Goal: Information Seeking & Learning: Find specific page/section

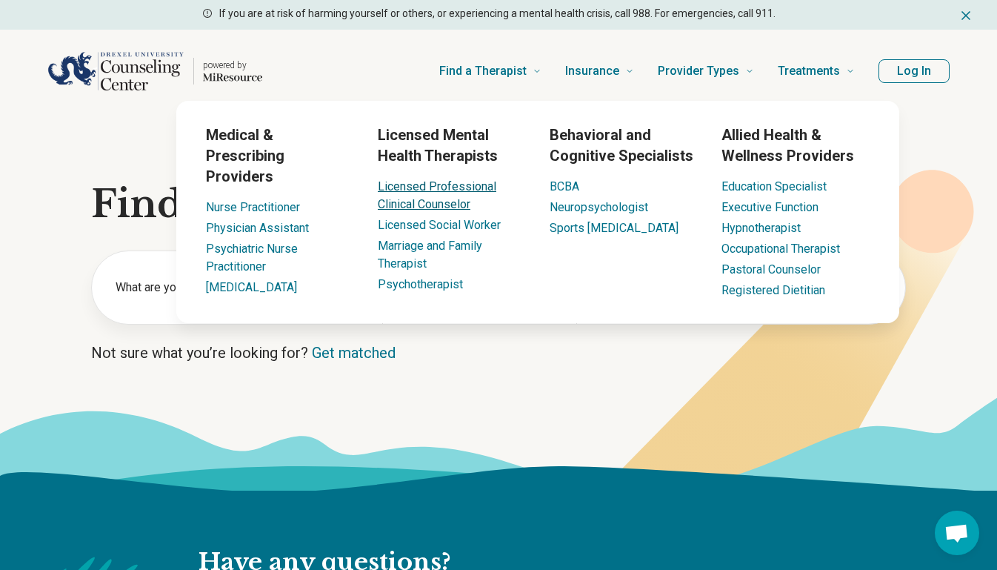
click at [436, 204] on link "Licensed Professional Clinical Counselor" at bounding box center [437, 195] width 119 height 32
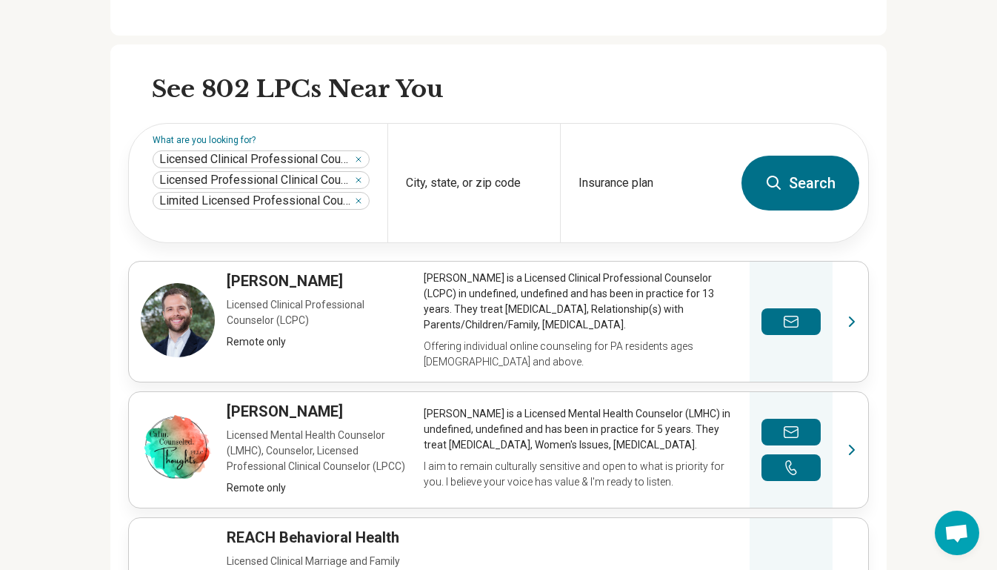
scroll to position [416, 0]
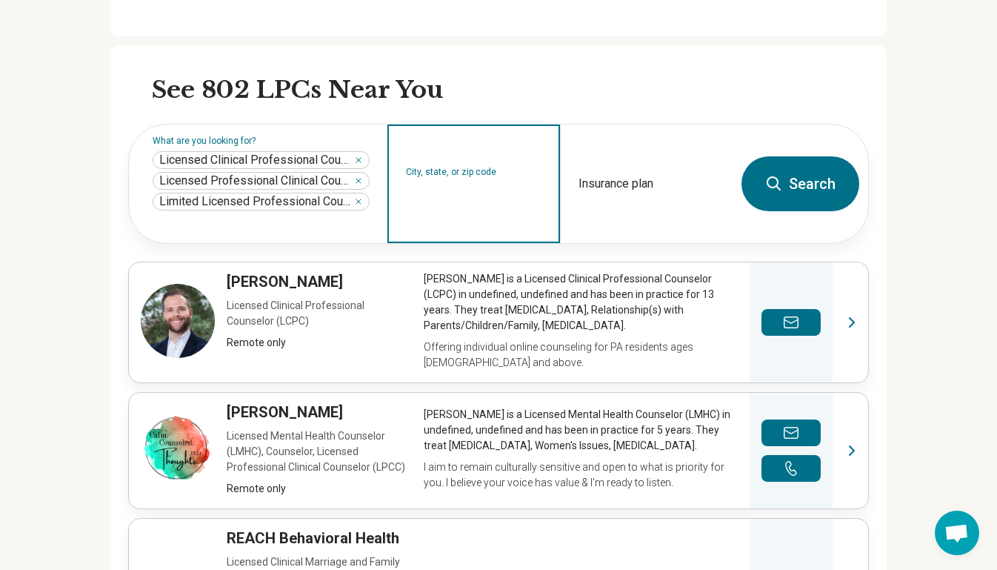
click at [503, 189] on input "City, state, or zip code" at bounding box center [474, 193] width 136 height 18
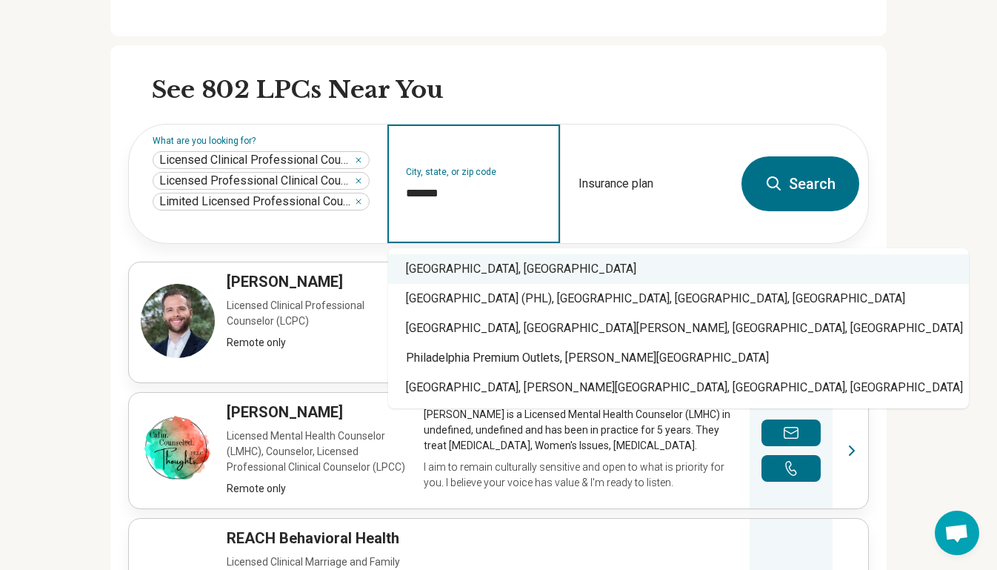
click at [493, 266] on div "Philadelphia, PA" at bounding box center [678, 269] width 581 height 30
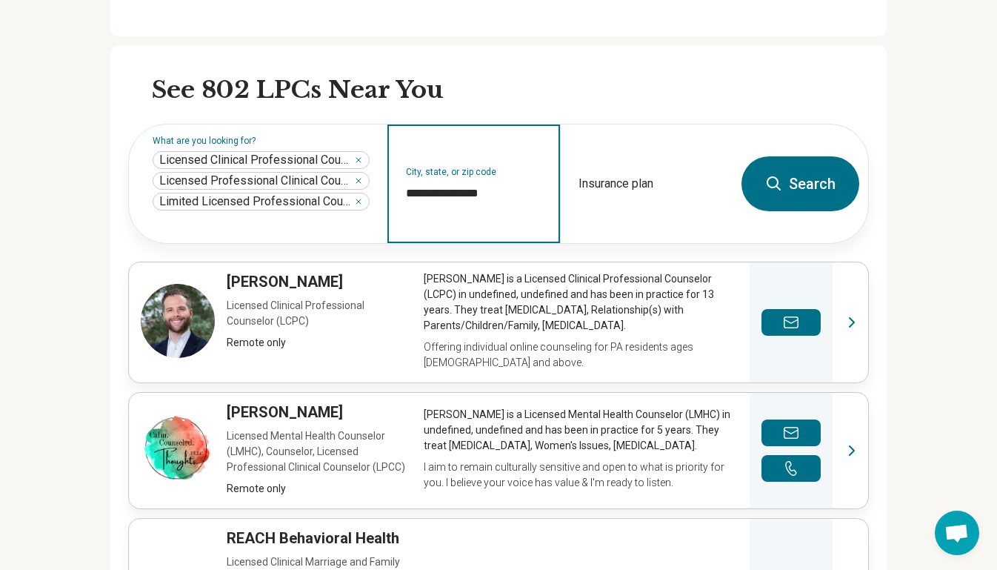
type input "**********"
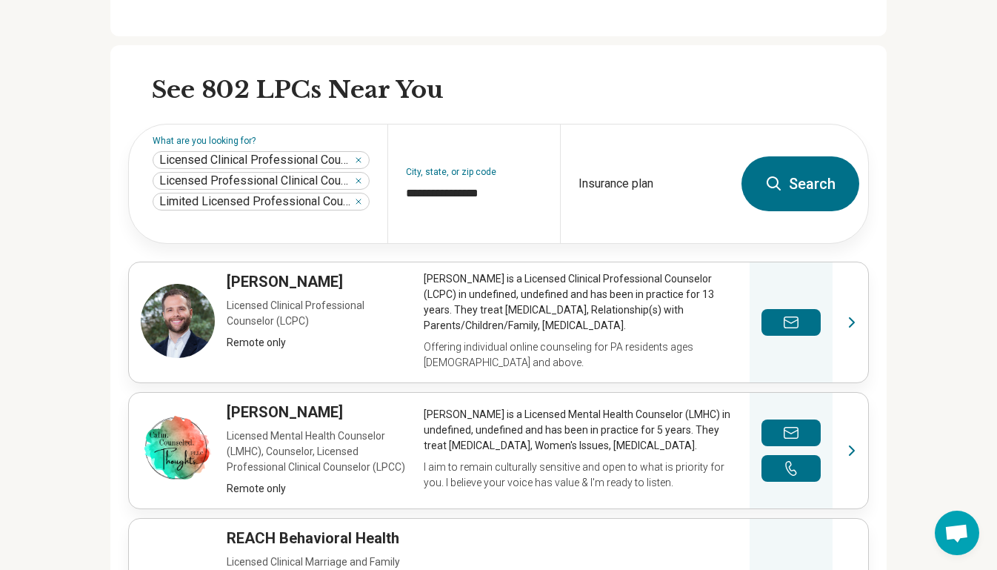
click at [791, 184] on button "Search" at bounding box center [801, 183] width 118 height 55
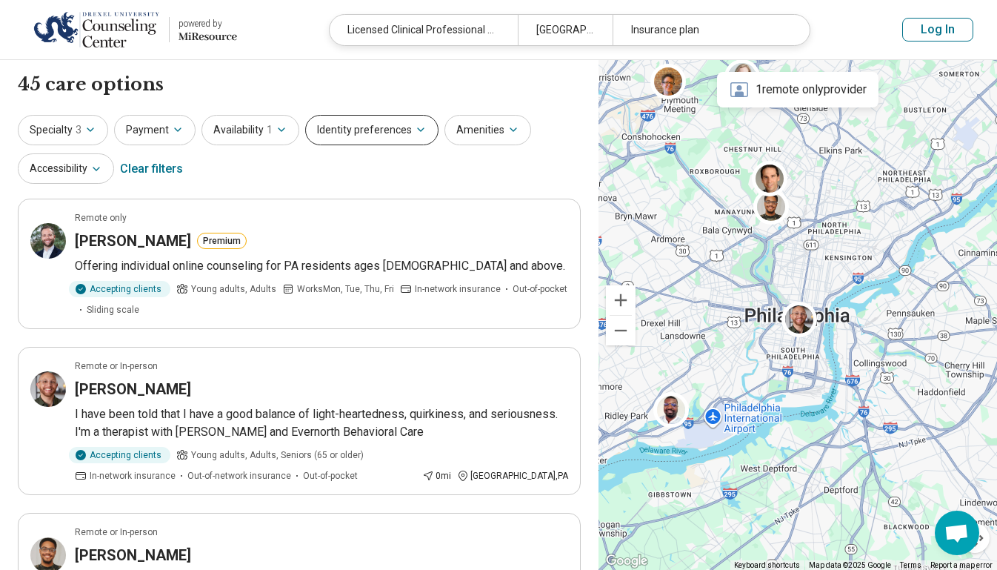
click at [373, 140] on button "Identity preferences" at bounding box center [371, 130] width 133 height 30
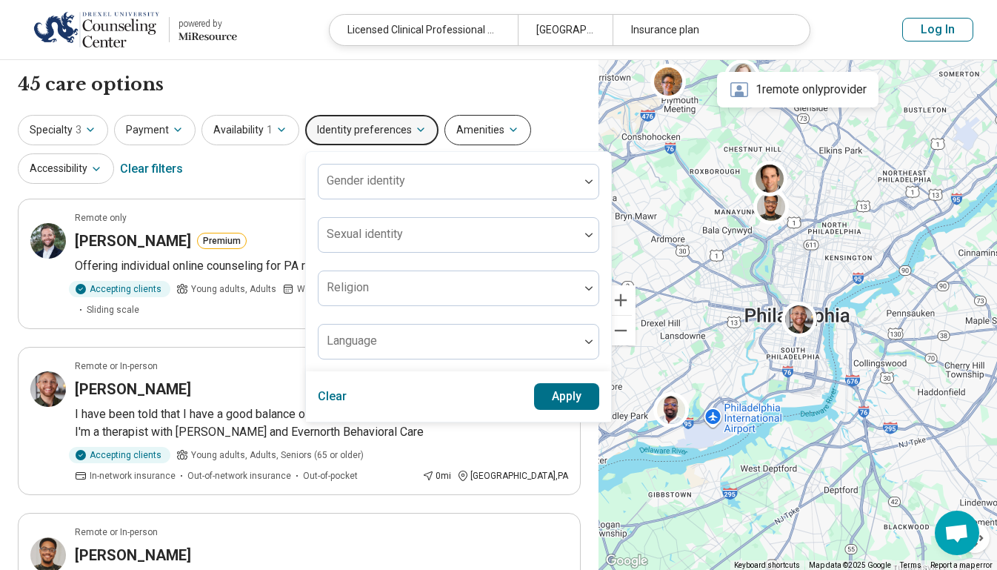
click at [493, 127] on button "Amenities" at bounding box center [488, 130] width 87 height 30
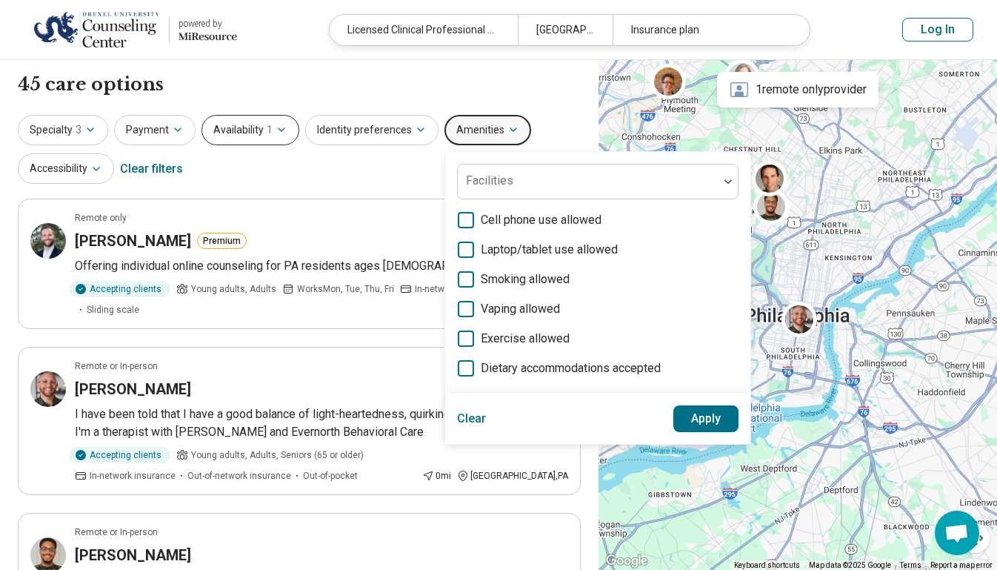
click at [252, 134] on button "Availability 1" at bounding box center [251, 130] width 98 height 30
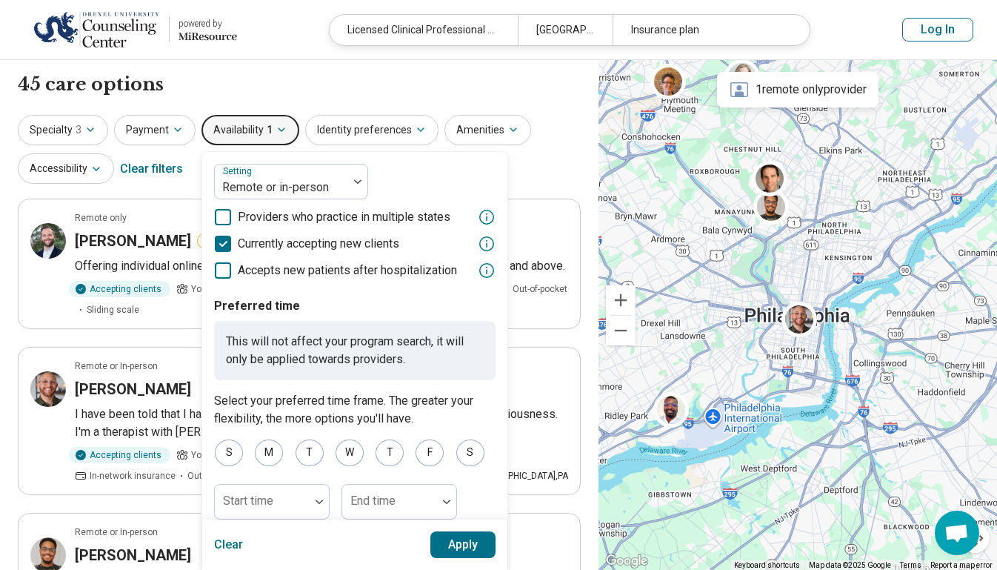
click at [461, 539] on button "Apply" at bounding box center [463, 544] width 66 height 27
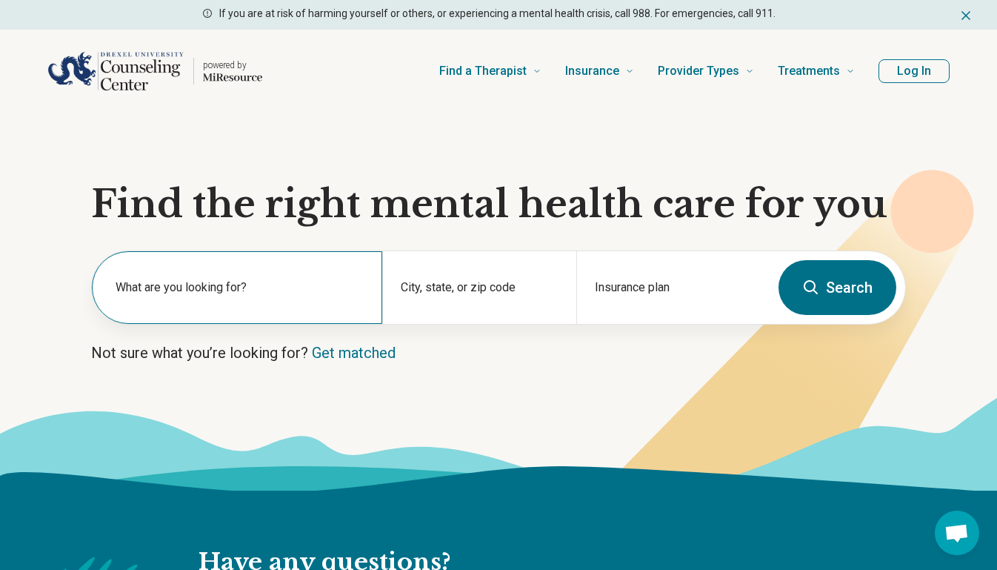
click at [158, 282] on label "What are you looking for?" at bounding box center [240, 288] width 249 height 18
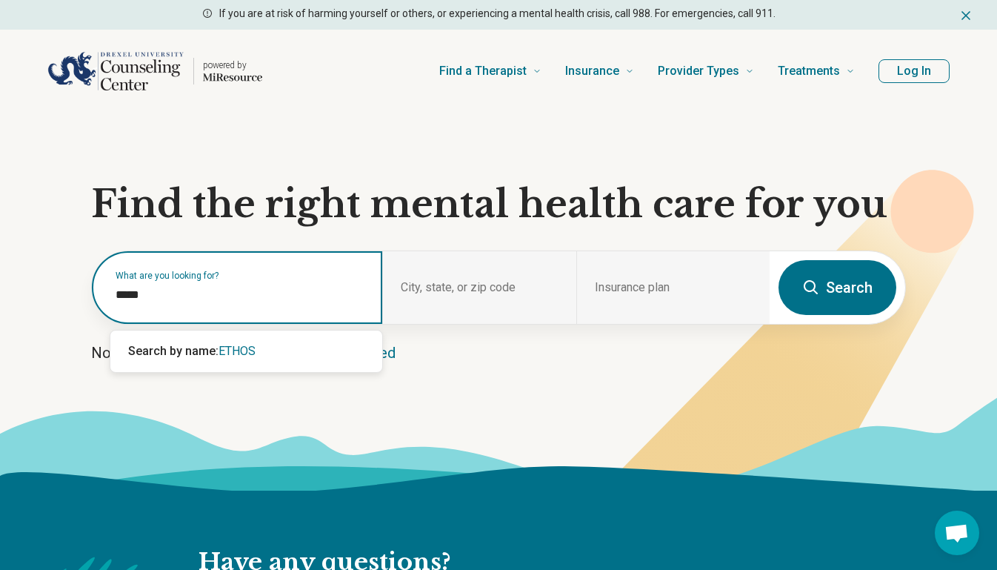
type input "*****"
